Goal: Communication & Community: Answer question/provide support

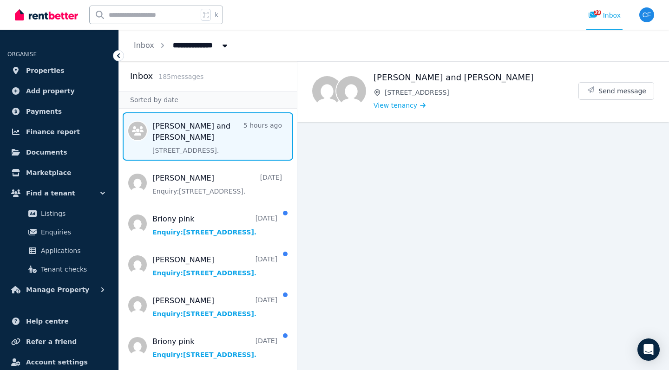
click at [239, 139] on span "Message list" at bounding box center [208, 136] width 178 height 48
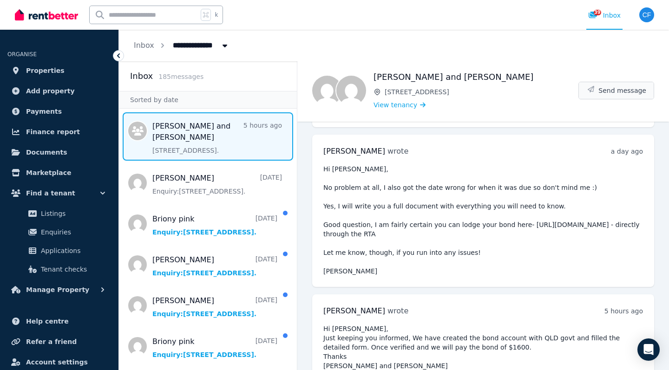
click at [633, 83] on button "Send message" at bounding box center [616, 90] width 75 height 17
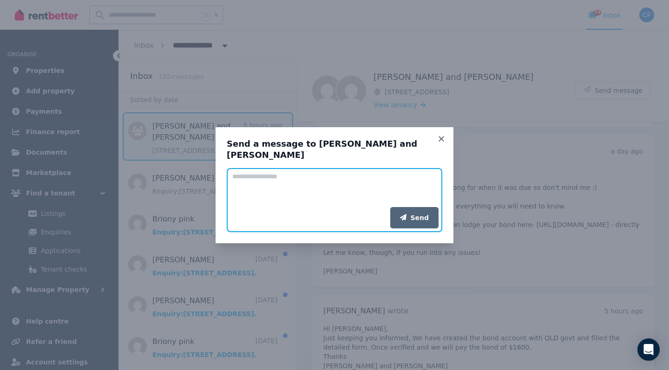
click at [307, 174] on textarea "Add your message" at bounding box center [334, 187] width 215 height 39
type textarea "*"
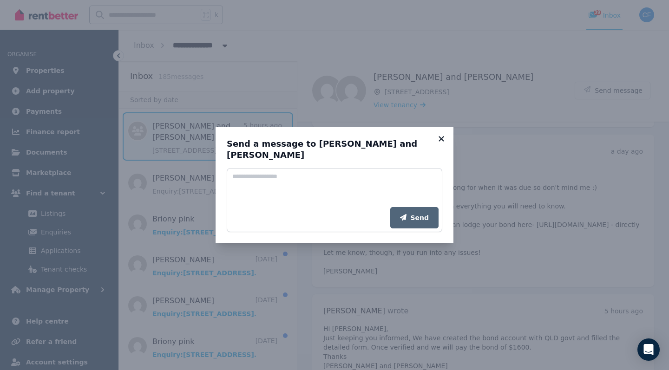
click at [442, 143] on icon at bounding box center [440, 139] width 9 height 8
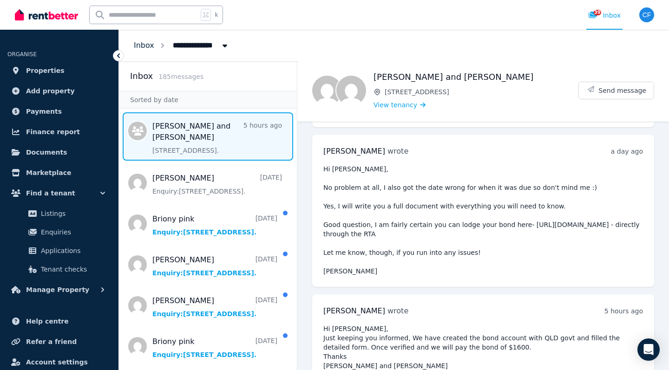
click at [149, 47] on link "Inbox" at bounding box center [144, 45] width 20 height 9
click at [239, 136] on span "Message list" at bounding box center [208, 136] width 178 height 48
click at [404, 104] on span "View tenancy" at bounding box center [395, 104] width 44 height 9
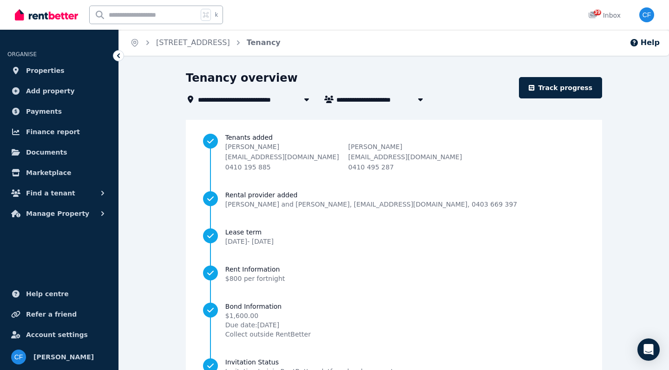
click at [350, 100] on span "[PERSON_NAME] and [PERSON_NAME]" at bounding box center [406, 99] width 141 height 11
type input "**********"
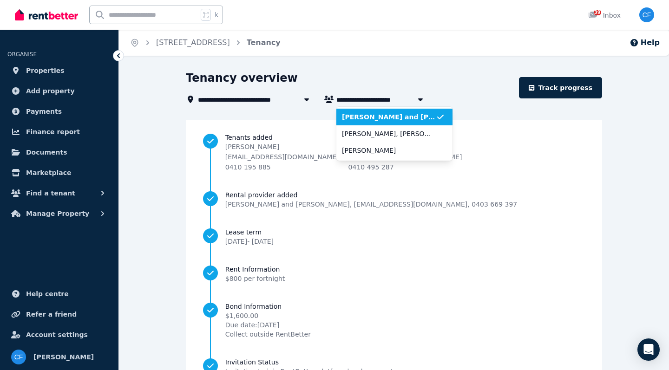
click at [367, 116] on span "[PERSON_NAME] and [PERSON_NAME]" at bounding box center [389, 116] width 94 height 9
